Goal: Transaction & Acquisition: Purchase product/service

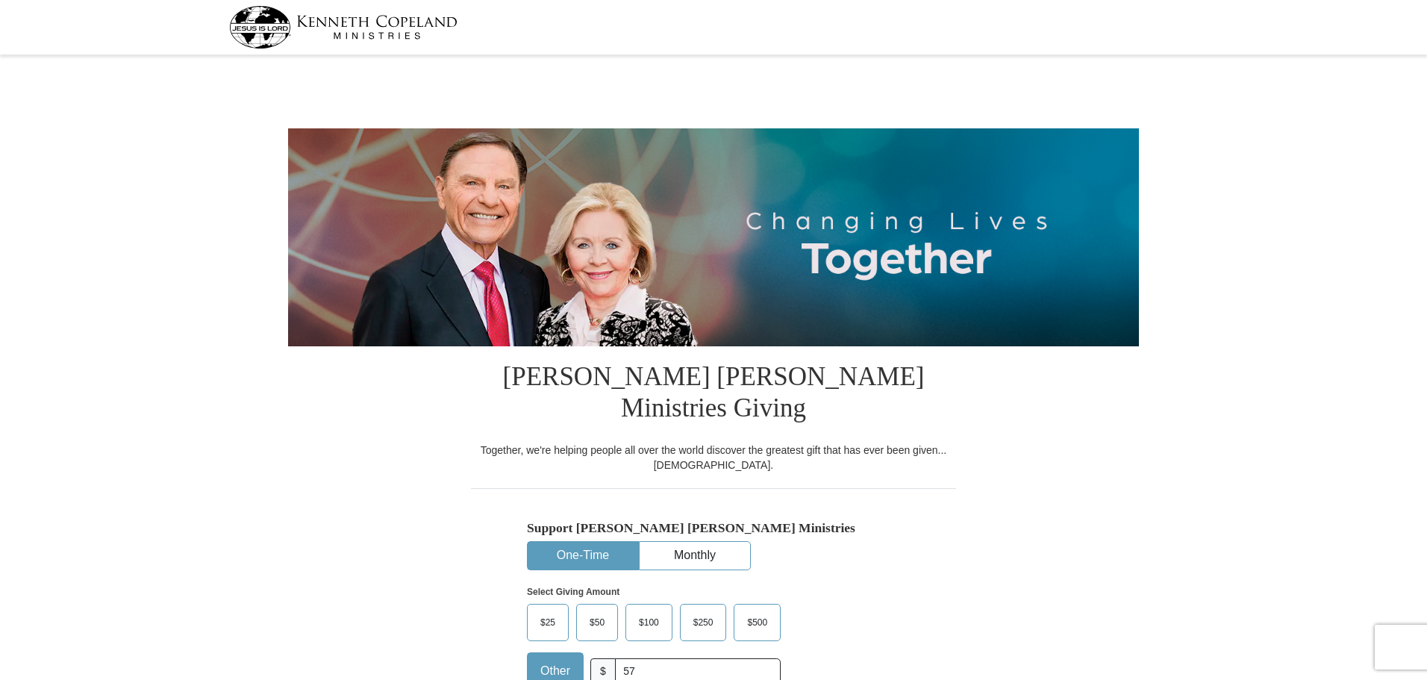
select select "CA"
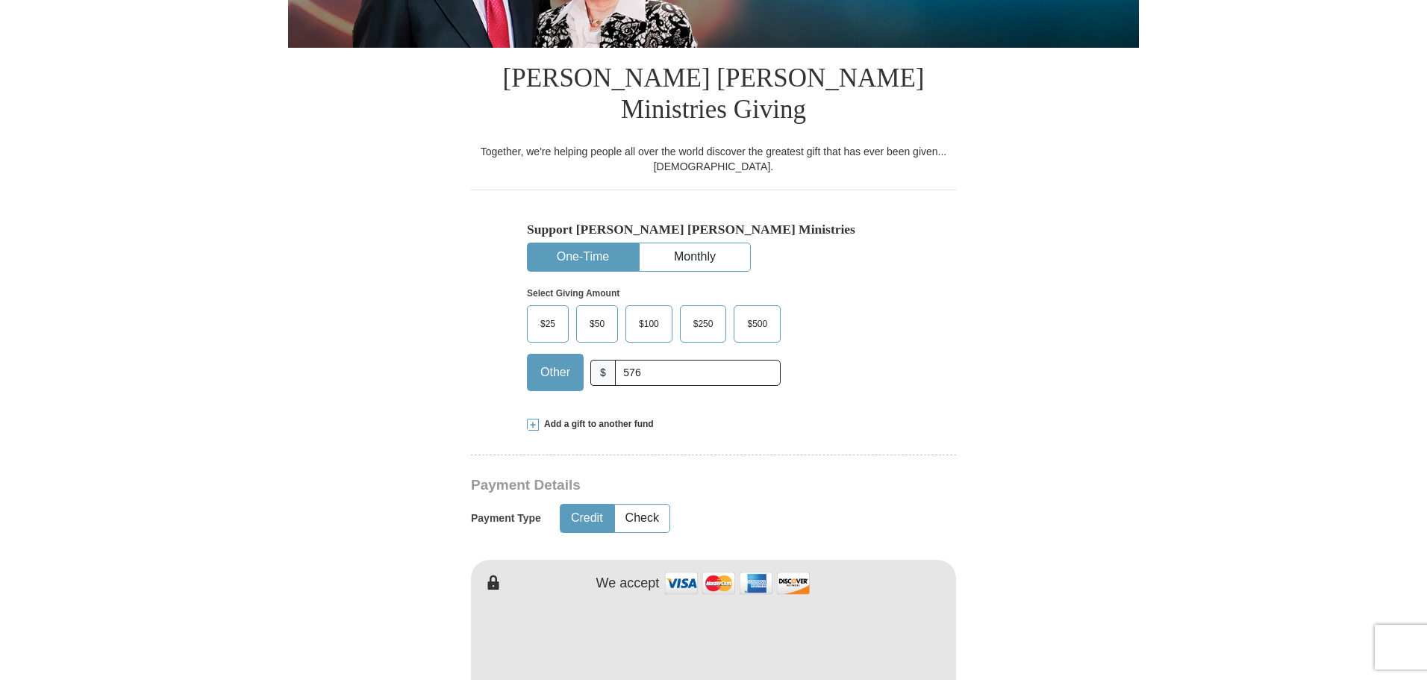
type input "576"
click at [994, 337] on form "[PERSON_NAME] [PERSON_NAME] Ministries Giving Together, we're helping people al…" at bounding box center [713, 592] width 851 height 1662
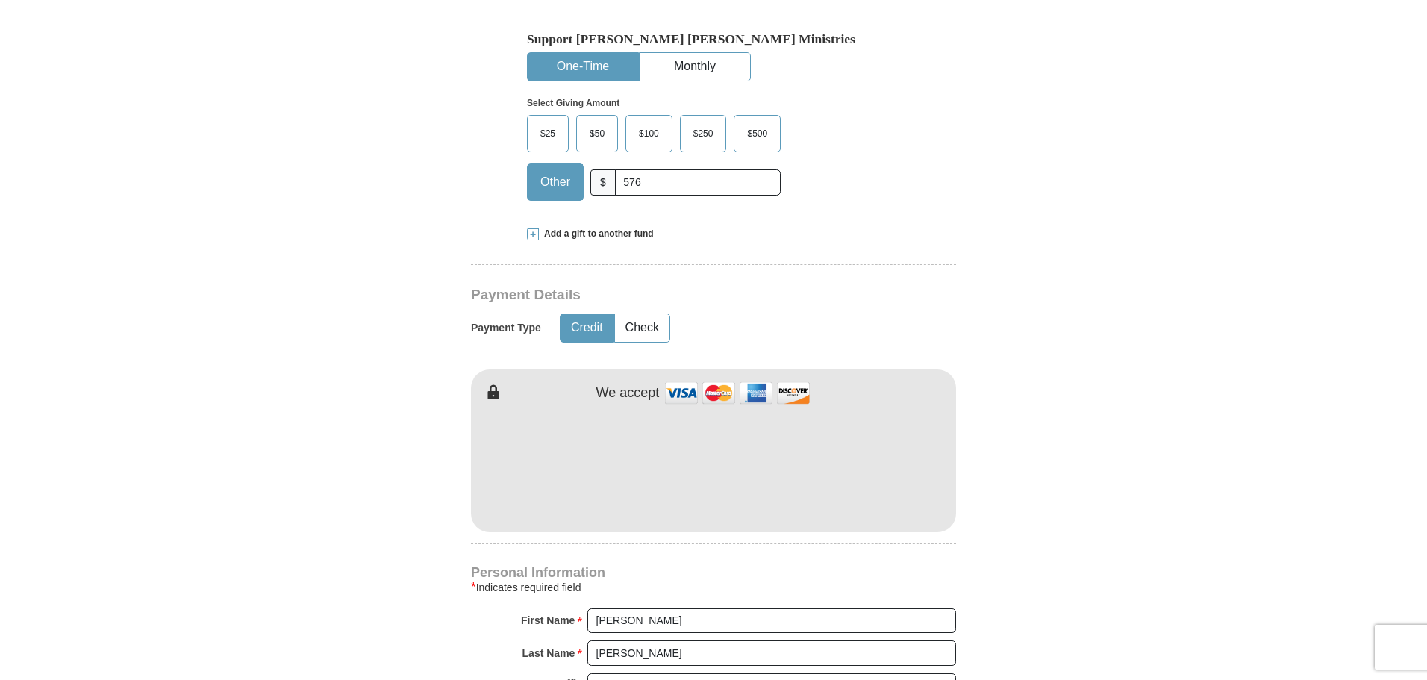
scroll to position [523, 0]
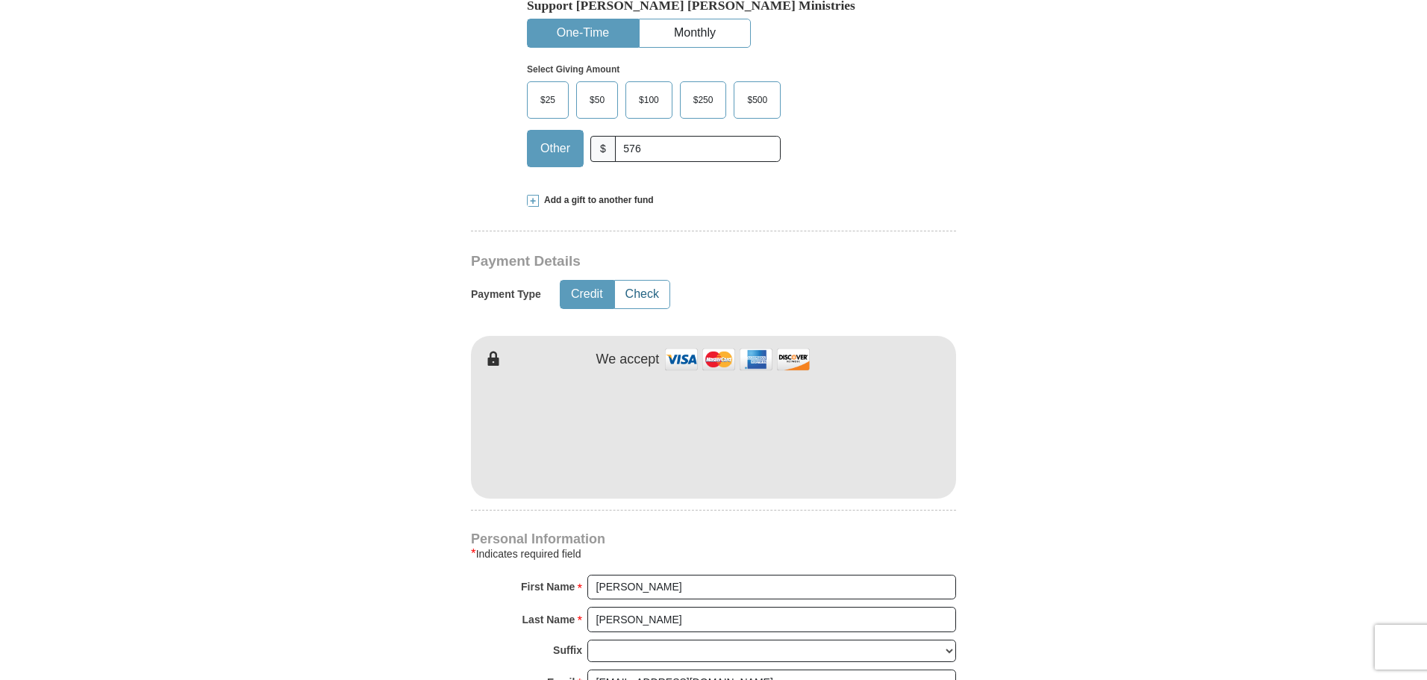
click at [643, 281] on button "Check" at bounding box center [642, 295] width 54 height 28
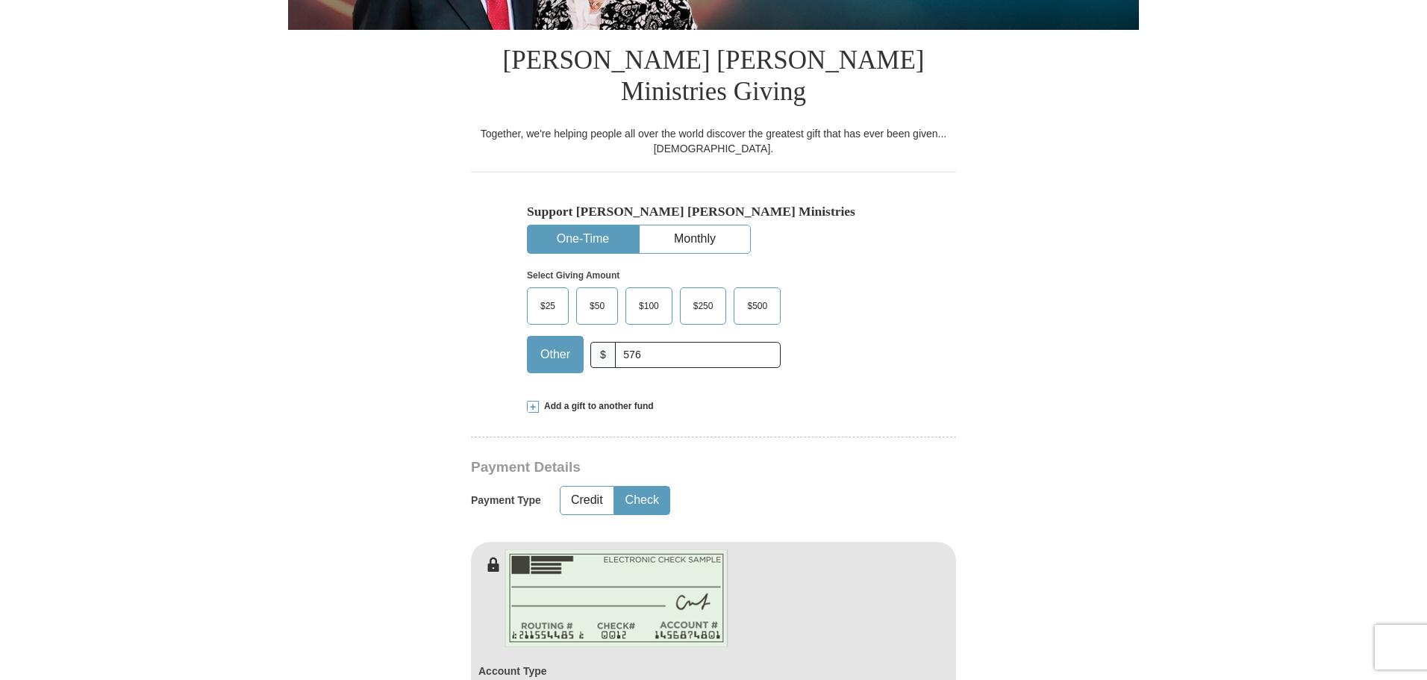
scroll to position [299, 0]
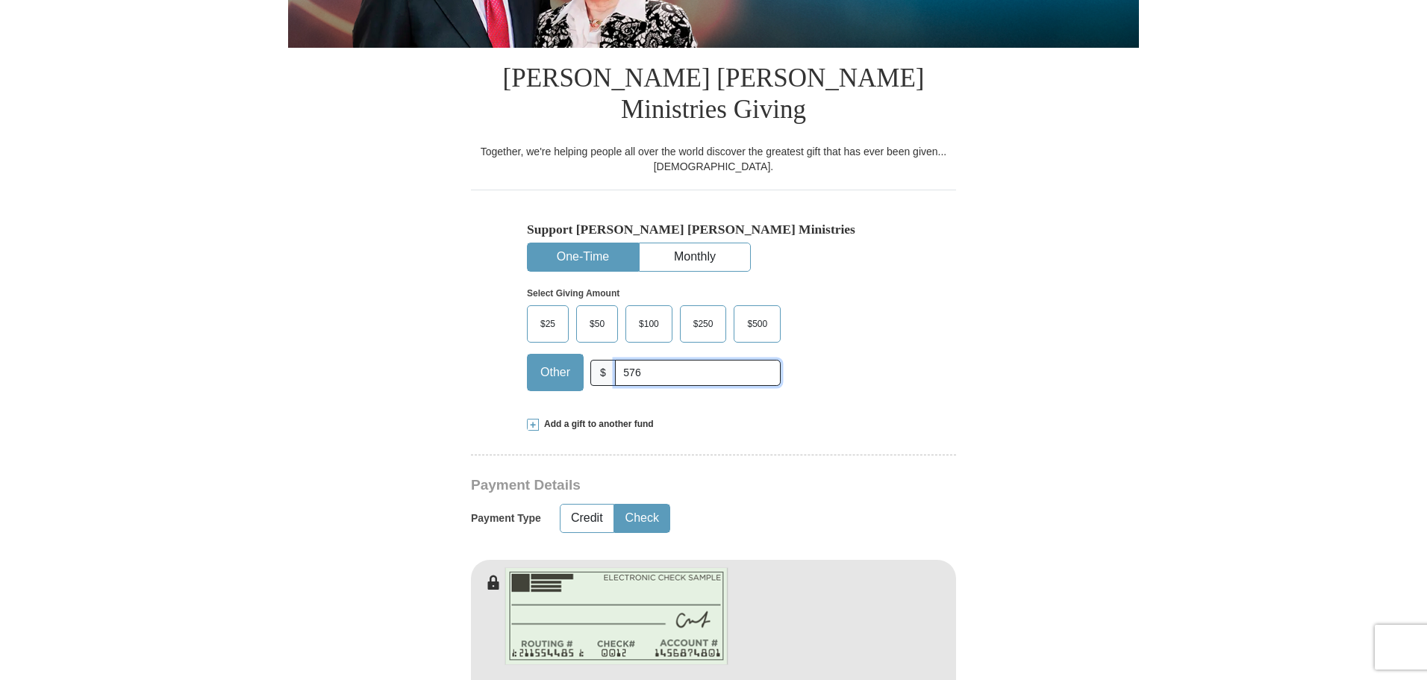
drag, startPoint x: 656, startPoint y: 334, endPoint x: 579, endPoint y: 334, distance: 77.6
click at [582, 354] on div "Other $ 576" at bounding box center [654, 372] width 254 height 37
click at [532, 419] on span at bounding box center [533, 425] width 12 height 12
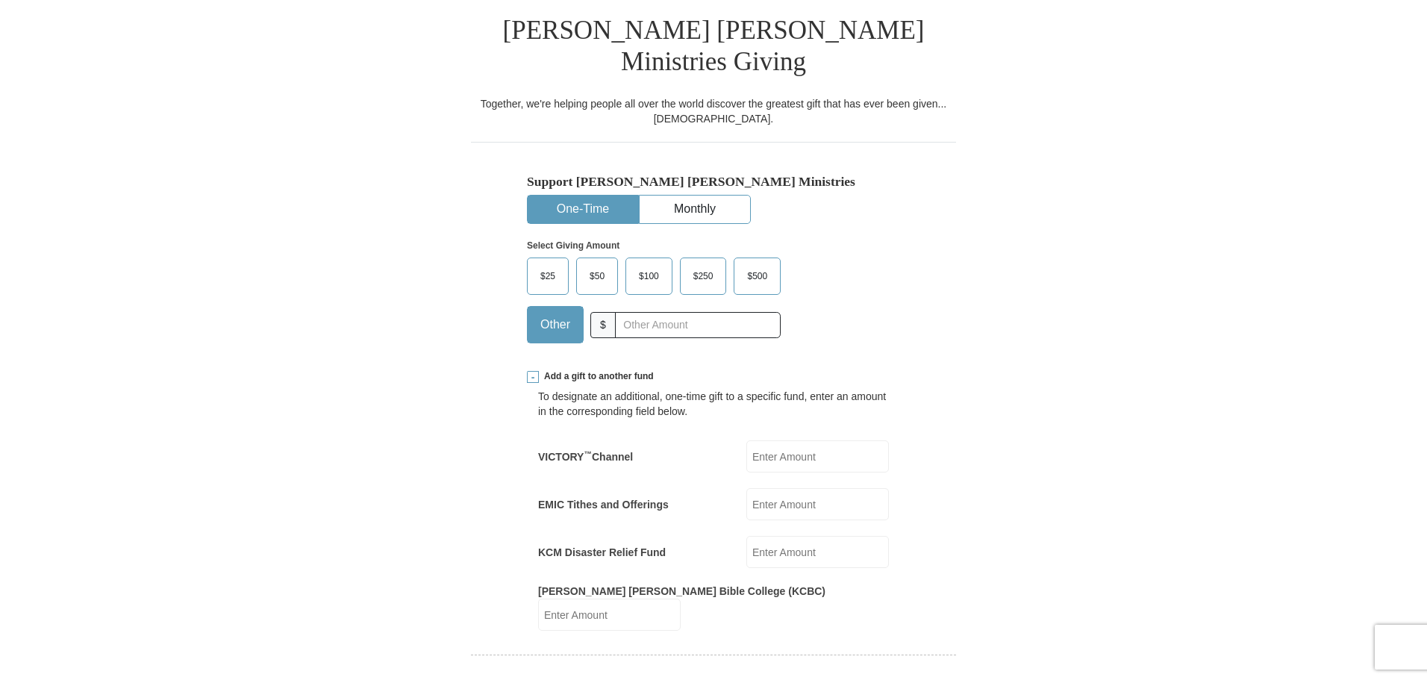
scroll to position [373, 0]
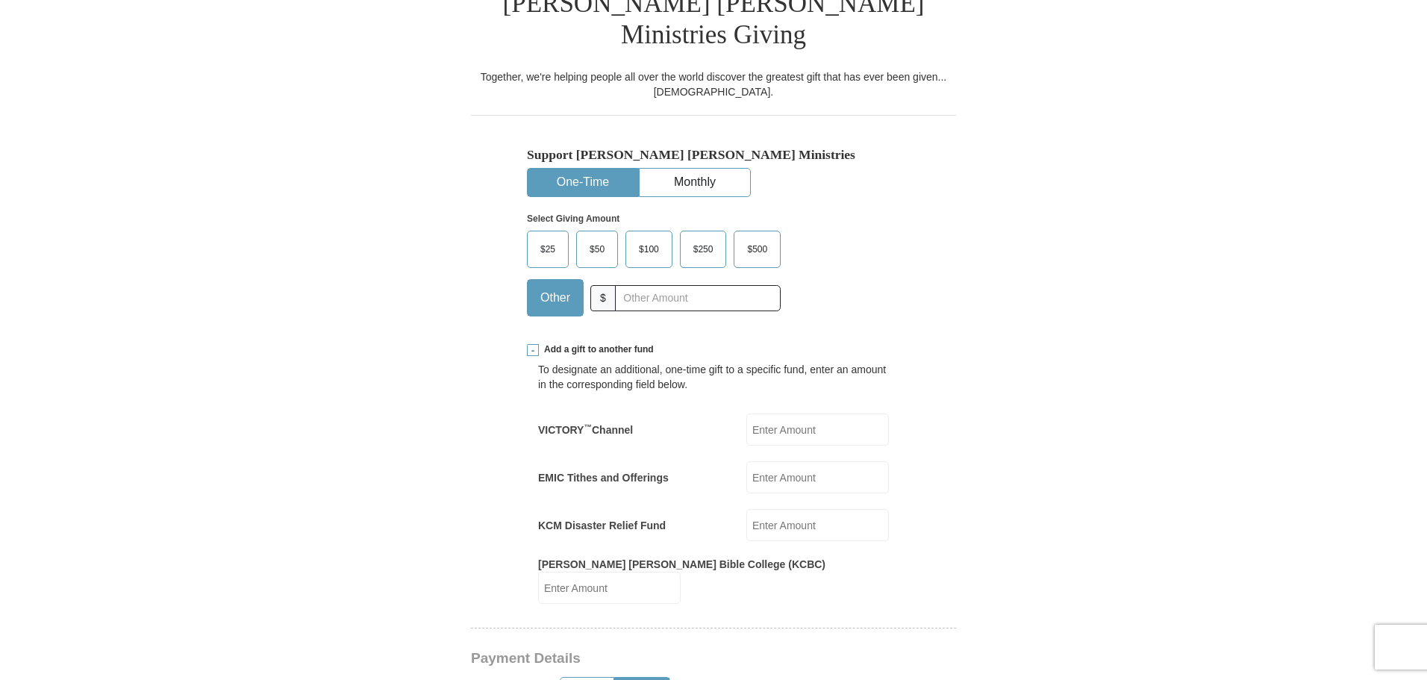
click at [845, 461] on input "EMIC Tithes and Offerings" at bounding box center [818, 477] width 143 height 32
type input "576"
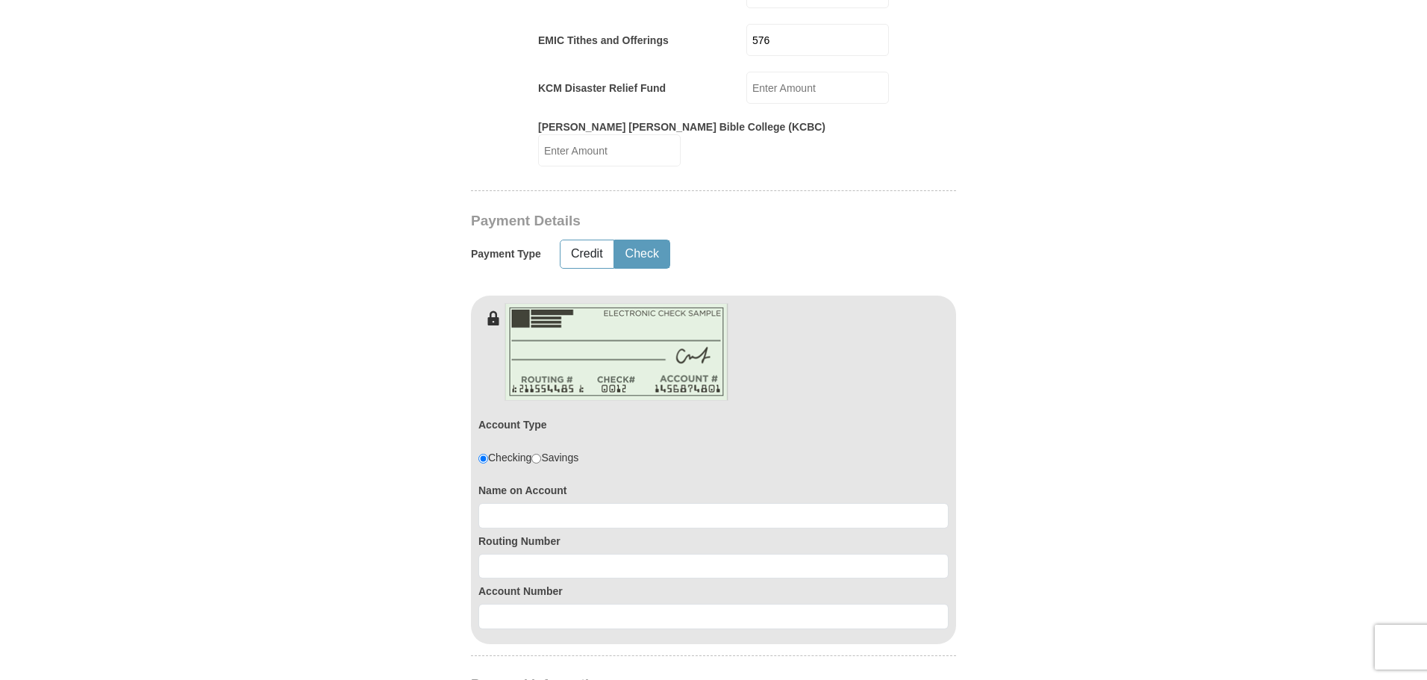
scroll to position [821, 0]
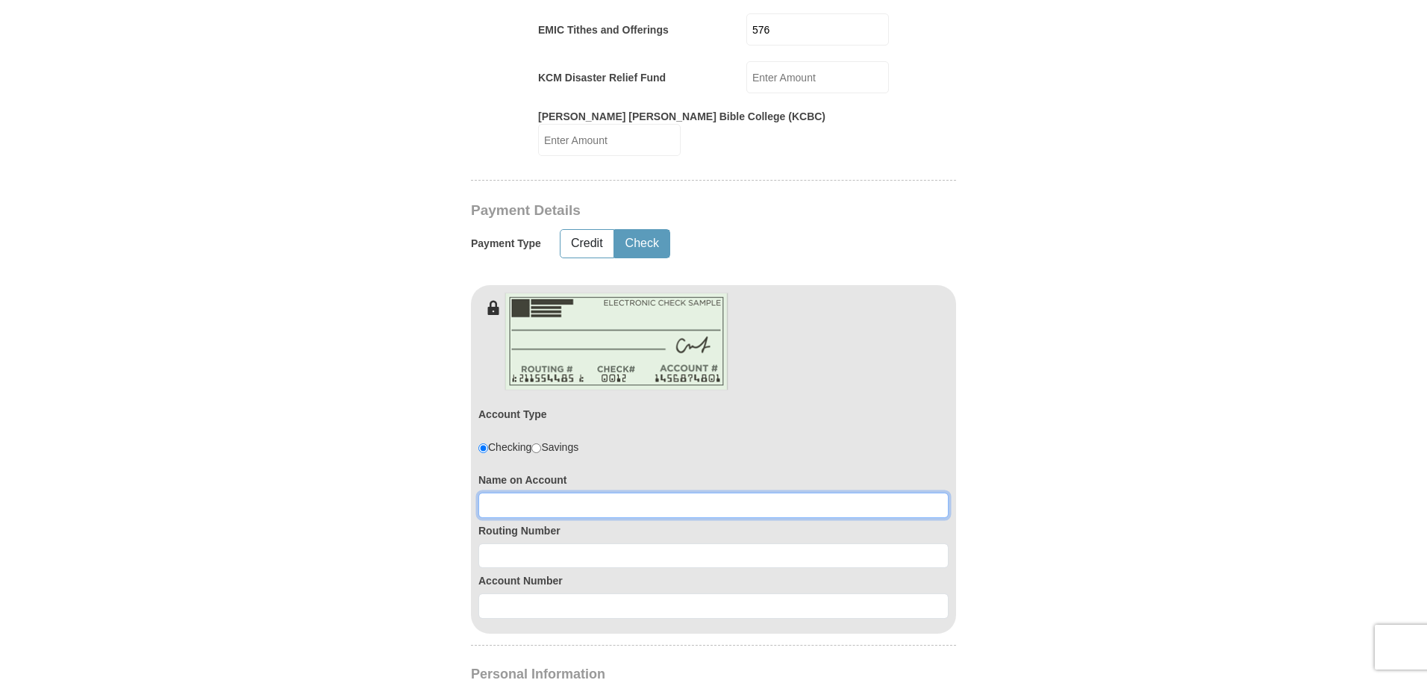
click at [501, 493] on input at bounding box center [714, 505] width 470 height 25
type input "MARITES V. EUSTAQUIO"
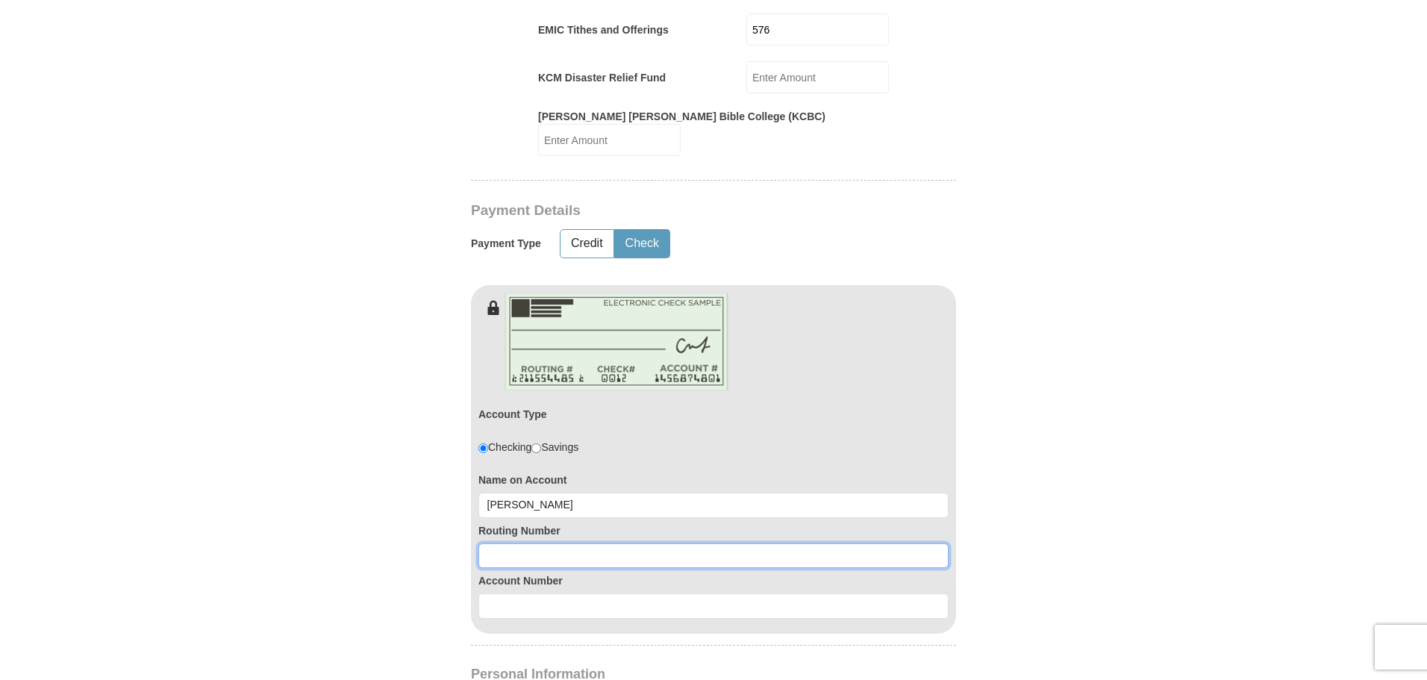
click at [541, 543] on input at bounding box center [714, 555] width 470 height 25
type input "256074974"
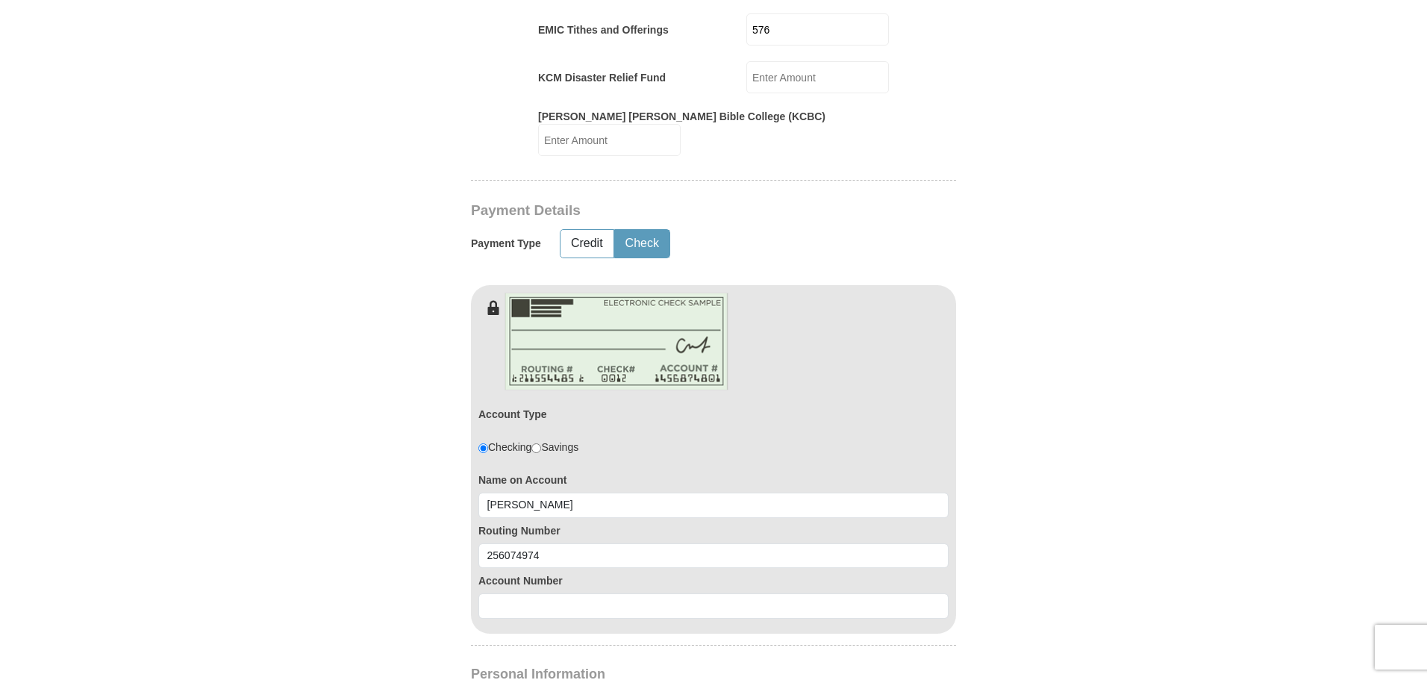
click at [624, 573] on label "Account Number" at bounding box center [714, 580] width 470 height 15
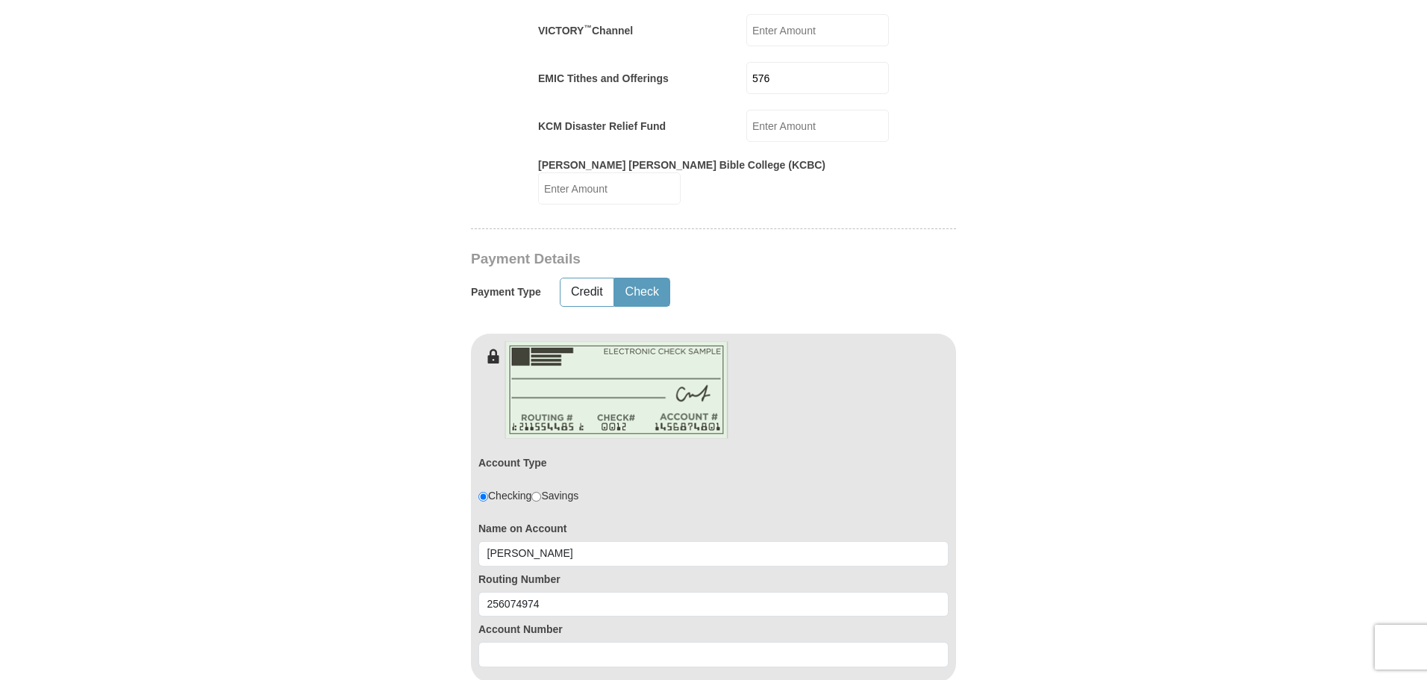
scroll to position [747, 0]
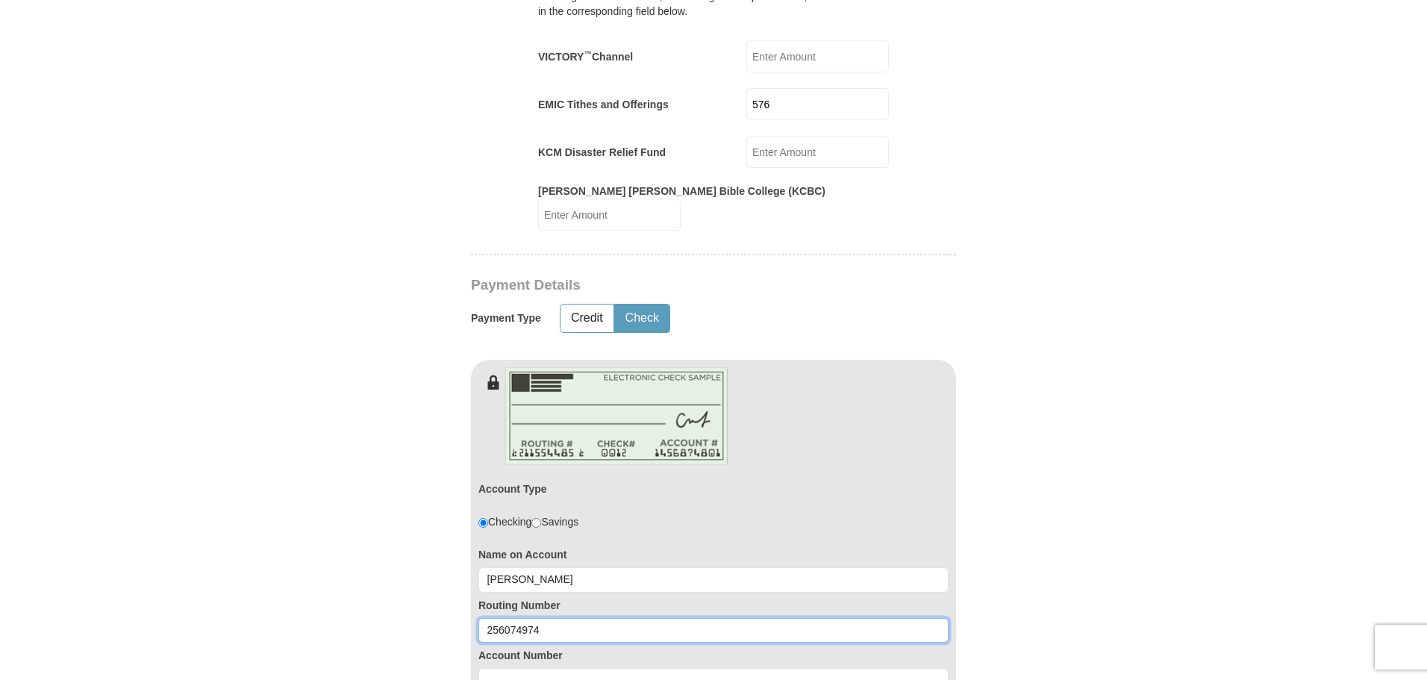
click at [600, 618] on input "256074974" at bounding box center [714, 630] width 470 height 25
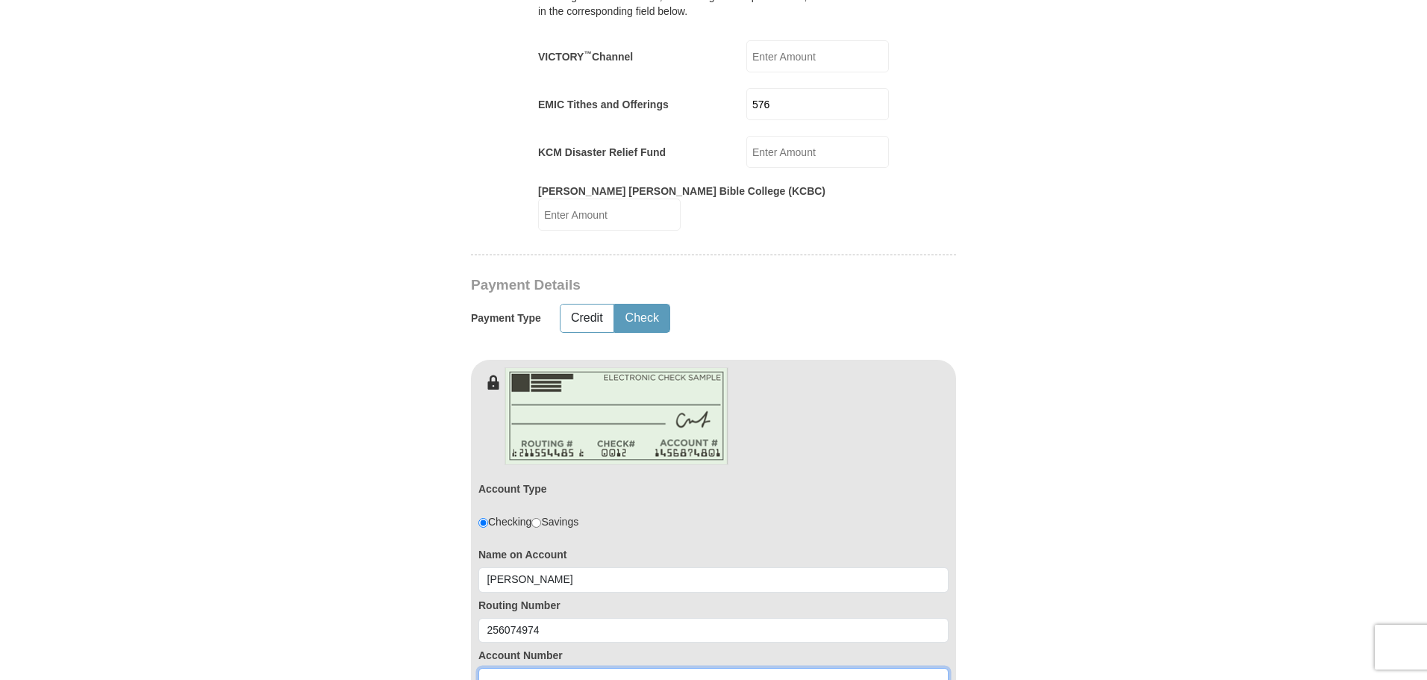
click at [581, 668] on input at bounding box center [714, 680] width 470 height 25
type input "0714974722"
click at [1098, 596] on form "Kenneth Copeland Ministries Giving Together, we're helping people all over the …" at bounding box center [713, 372] width 851 height 2119
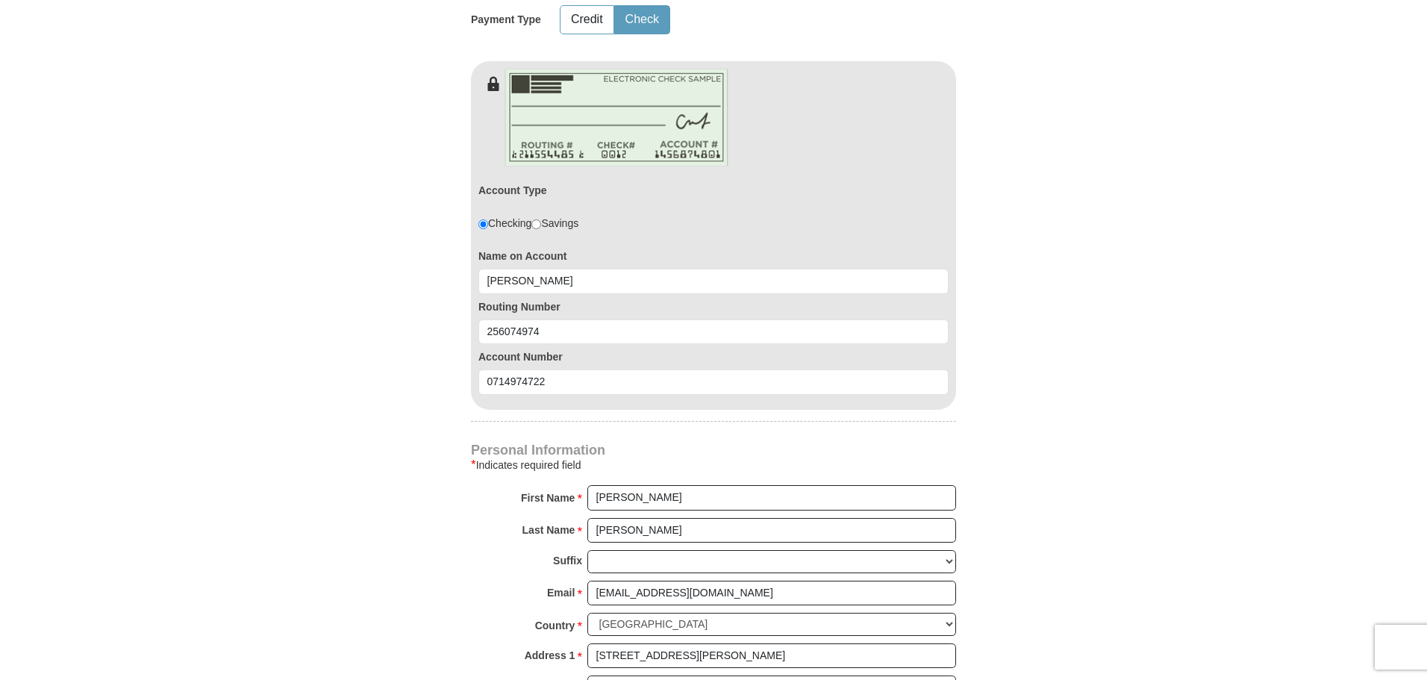
scroll to position [1269, 0]
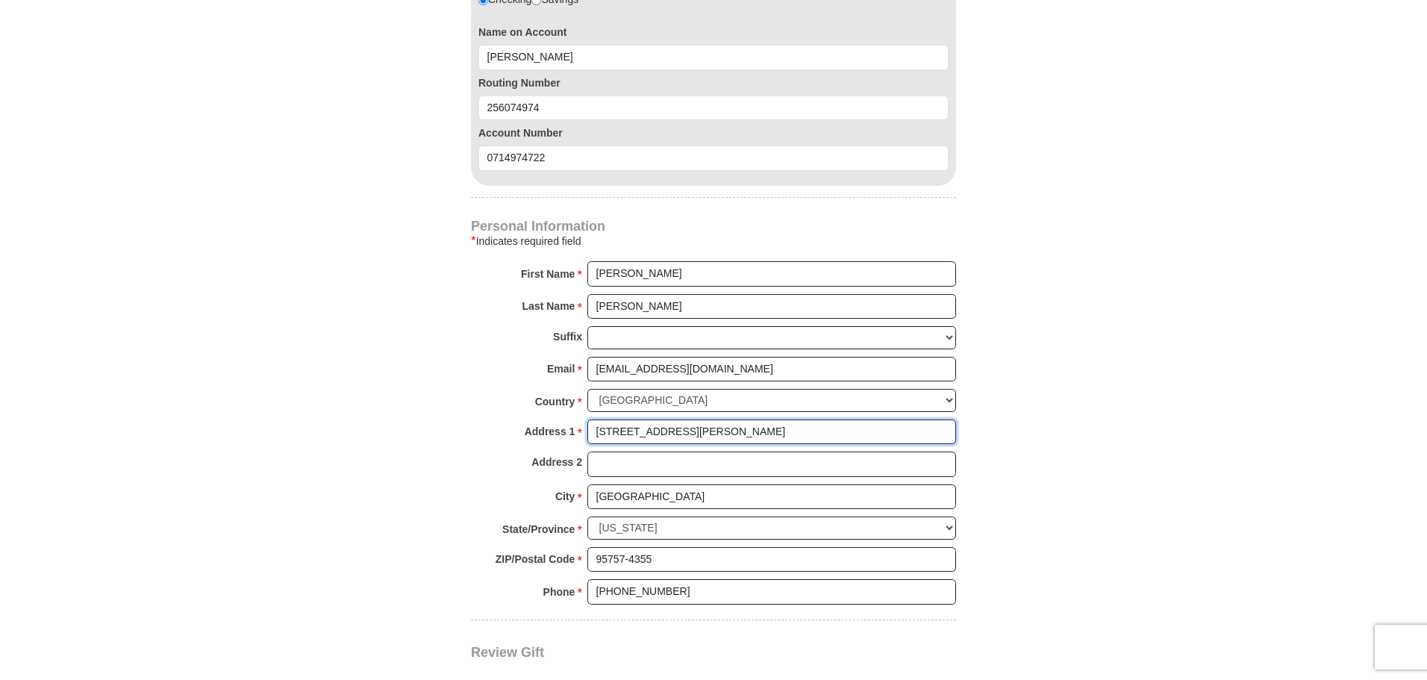
drag, startPoint x: 689, startPoint y: 389, endPoint x: 452, endPoint y: 402, distance: 237.7
type input "4550 Hanoi Place"
type input "Dulles"
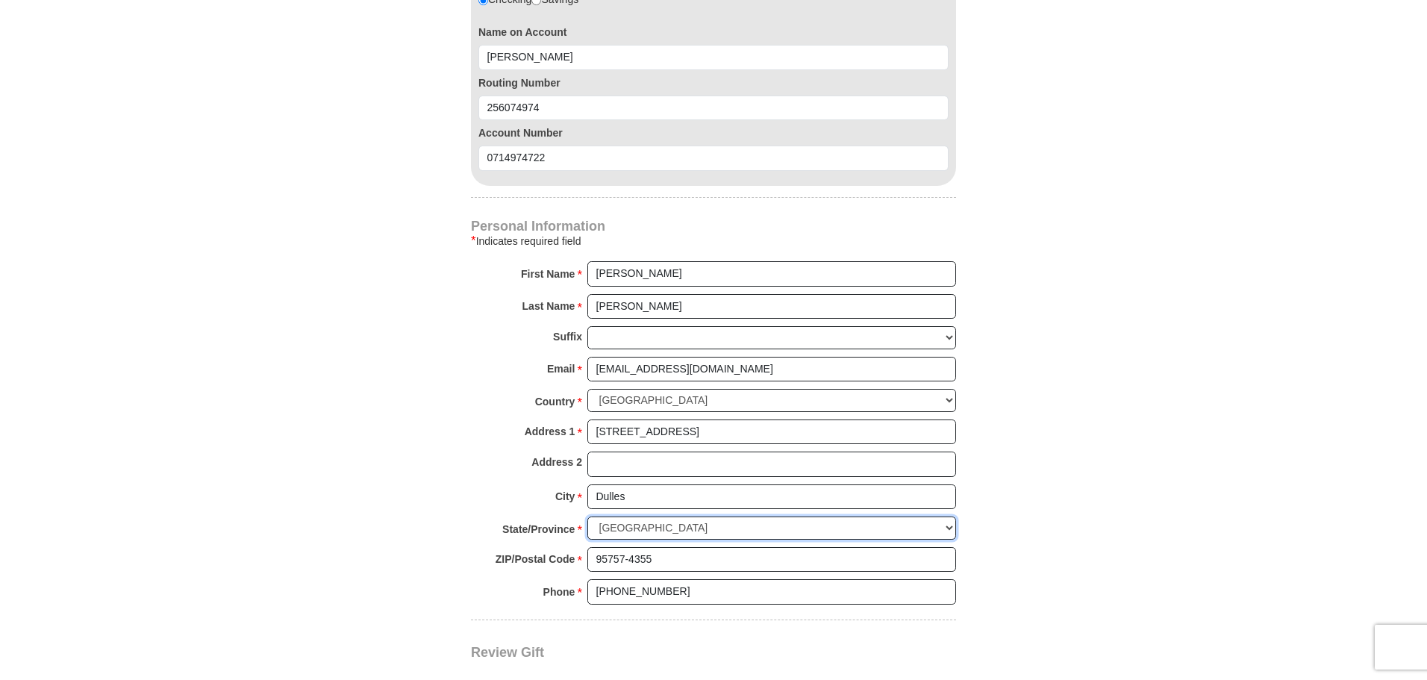
select select "VA"
type input "20189"
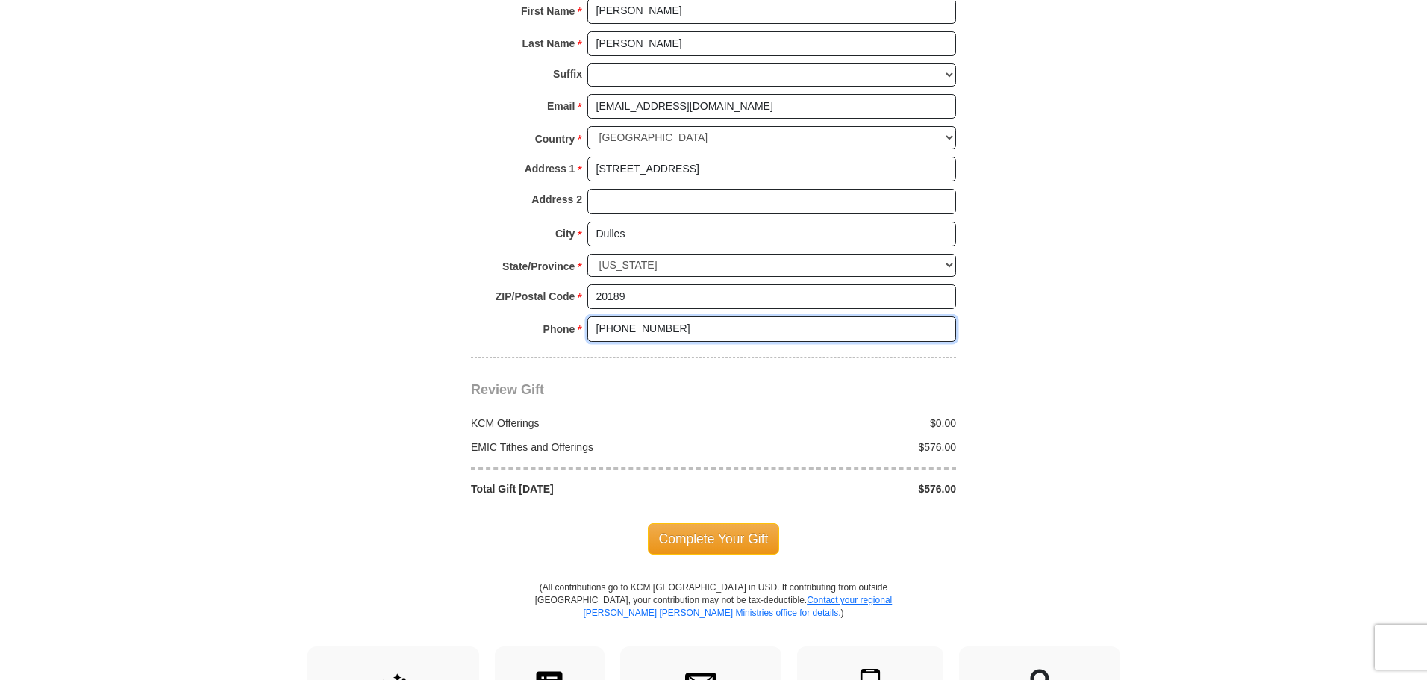
scroll to position [1568, 0]
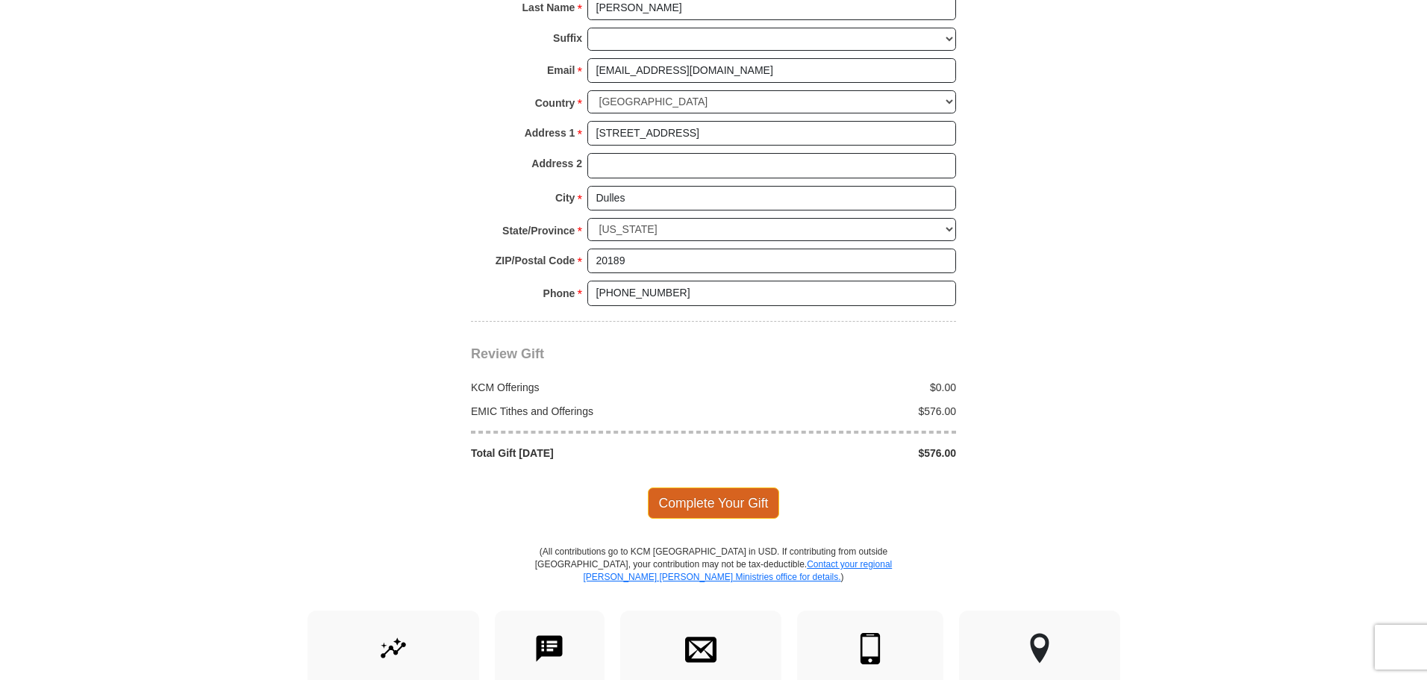
click at [717, 487] on span "Complete Your Gift" at bounding box center [714, 502] width 132 height 31
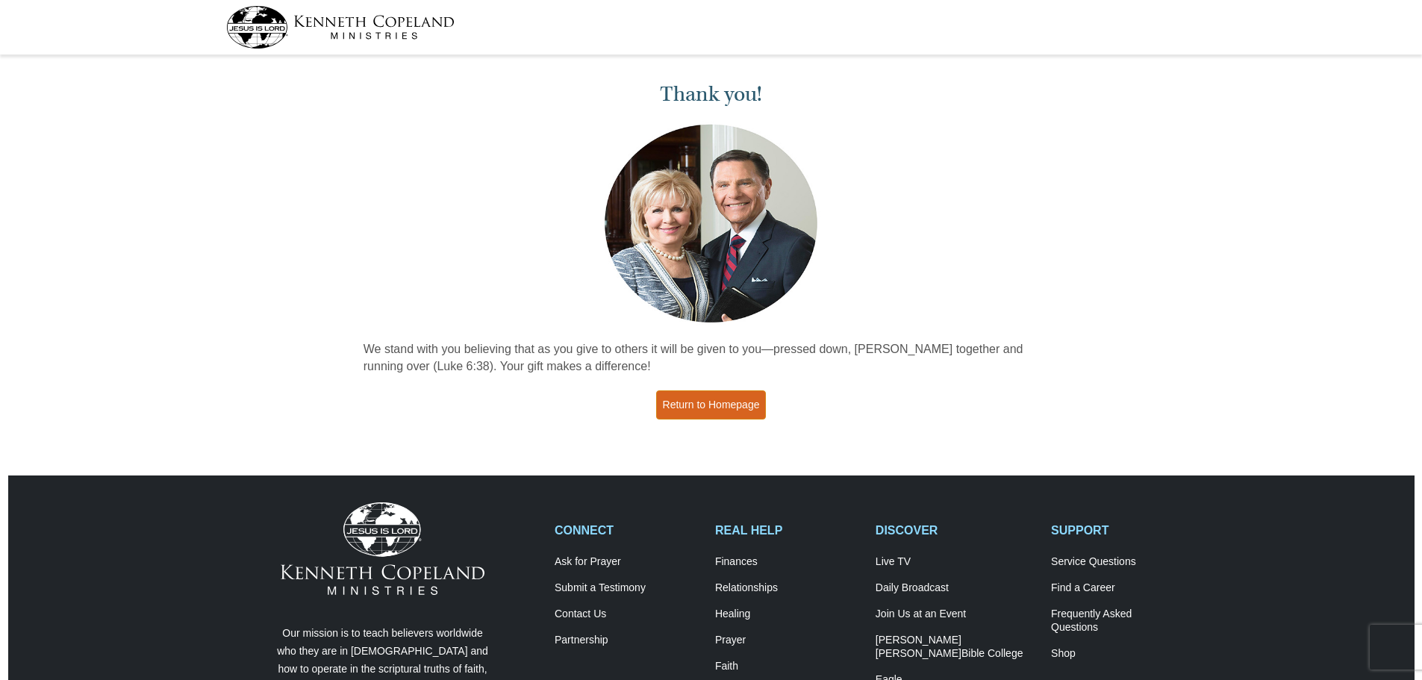
click at [733, 404] on link "Return to Homepage" at bounding box center [711, 404] width 110 height 29
